Goal: Check status: Check status

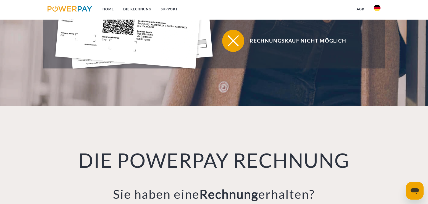
scroll to position [56, 0]
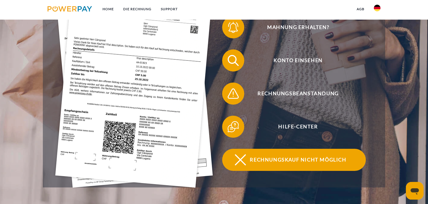
scroll to position [113, 0]
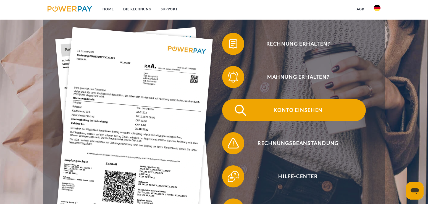
click at [290, 110] on span "Konto einsehen" at bounding box center [297, 110] width 135 height 22
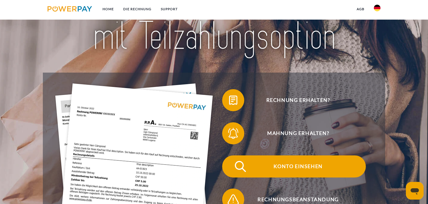
click at [282, 164] on span "Konto einsehen" at bounding box center [297, 167] width 135 height 22
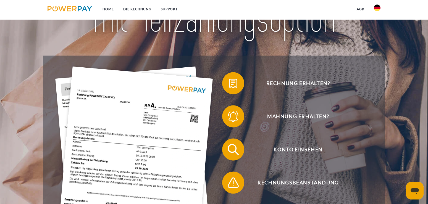
scroll to position [85, 0]
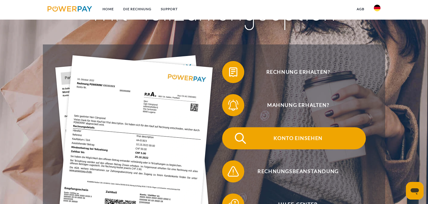
click at [286, 137] on span "Konto einsehen" at bounding box center [297, 138] width 135 height 22
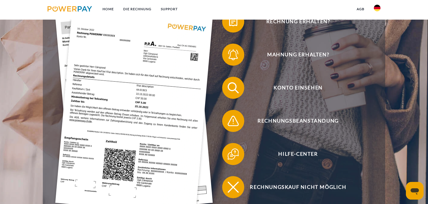
scroll to position [113, 0]
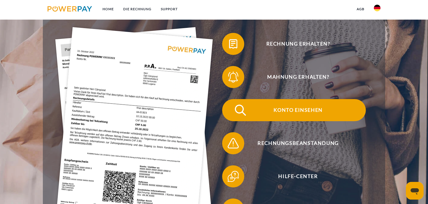
click at [290, 107] on span "Konto einsehen" at bounding box center [297, 110] width 135 height 22
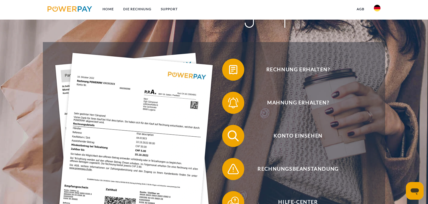
scroll to position [113, 0]
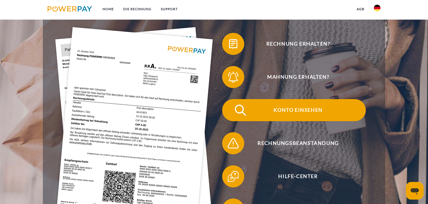
click at [293, 108] on span "Konto einsehen" at bounding box center [297, 110] width 135 height 22
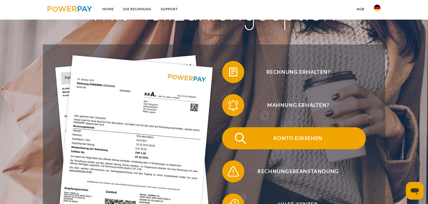
click at [290, 136] on span "Konto einsehen" at bounding box center [297, 138] width 135 height 22
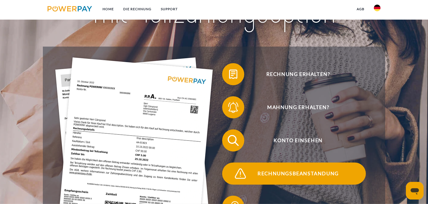
scroll to position [28, 0]
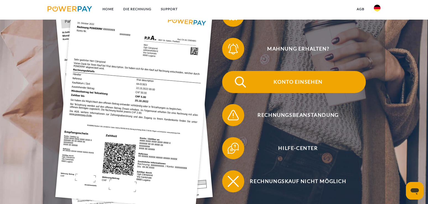
click at [301, 79] on span "Konto einsehen" at bounding box center [297, 82] width 135 height 22
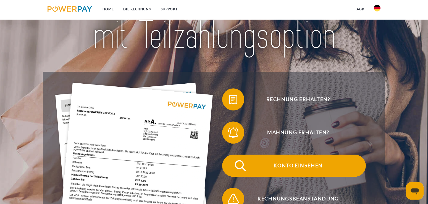
scroll to position [56, 0]
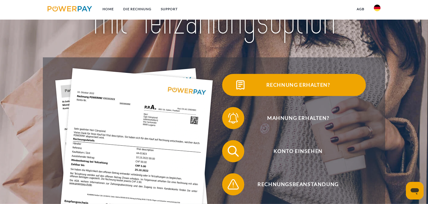
scroll to position [85, 0]
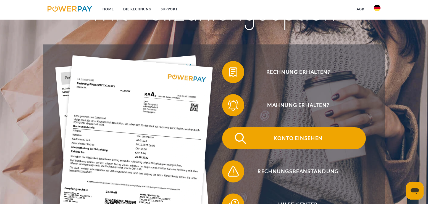
click at [303, 138] on span "Konto einsehen" at bounding box center [297, 138] width 135 height 22
